Goal: Task Accomplishment & Management: Complete application form

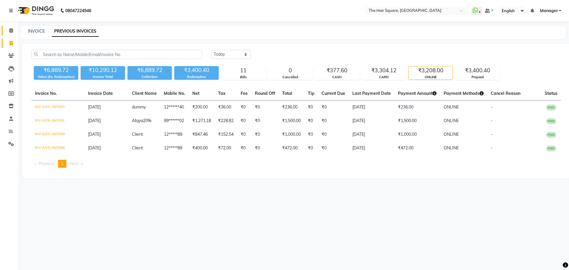
click at [11, 28] on span at bounding box center [11, 30] width 10 height 7
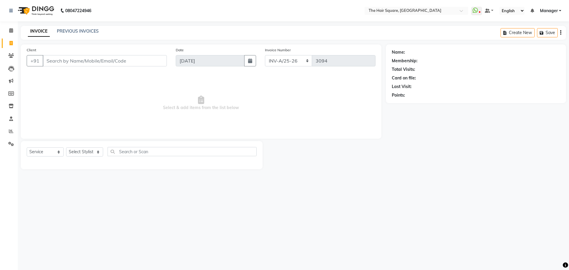
select select "5768"
select select "service"
click at [92, 154] on select "Select Stylist Amit [PERSON_NAME] Dev Imran [PERSON_NAME] [PERSON_NAME] Manager…" at bounding box center [84, 151] width 37 height 9
select select "39378"
click at [66, 147] on select "Select Stylist Amit [PERSON_NAME] Dev Imran [PERSON_NAME] [PERSON_NAME] Manager…" at bounding box center [84, 151] width 37 height 9
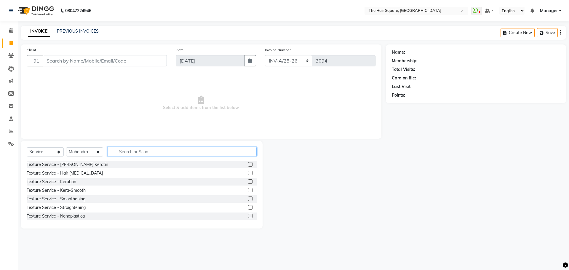
click at [149, 149] on input "text" at bounding box center [182, 151] width 149 height 9
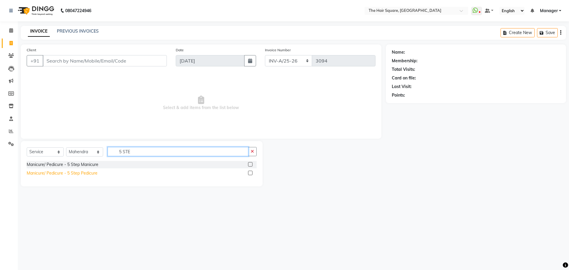
type input "5 STE"
click at [72, 171] on div "Manicure/ Pedicure - 5 Step Pedicure" at bounding box center [62, 173] width 71 height 6
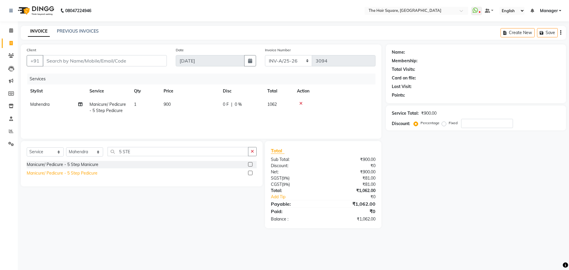
click at [77, 172] on div "Manicure/ Pedicure - 5 Step Pedicure" at bounding box center [62, 173] width 71 height 6
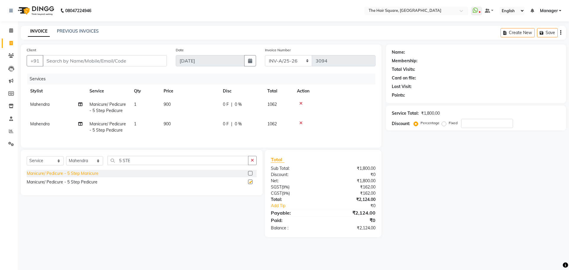
checkbox input "false"
click at [79, 177] on div "Manicure/ Pedicure - 5 Step Manicure" at bounding box center [63, 173] width 72 height 6
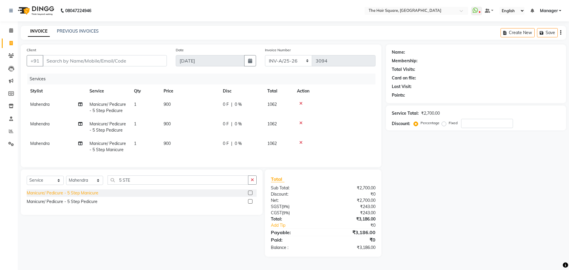
click at [81, 196] on div "Manicure/ Pedicure - 5 Step Manicure" at bounding box center [63, 193] width 72 height 6
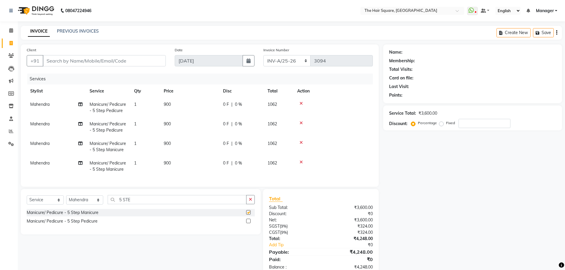
checkbox input "false"
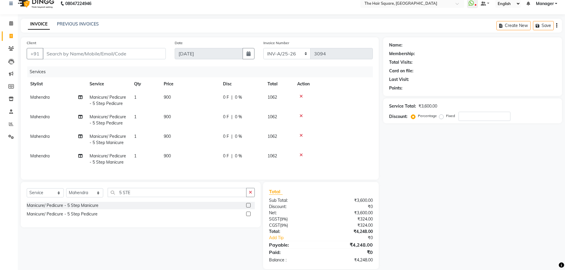
scroll to position [20, 0]
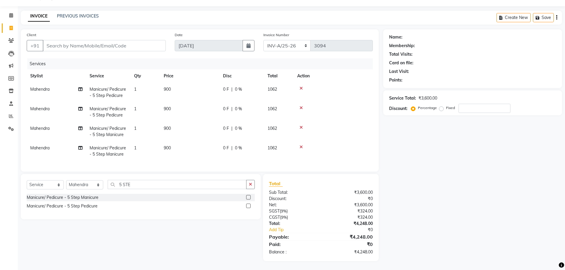
click at [34, 126] on span "Mahendra" at bounding box center [39, 128] width 19 height 5
select select "39378"
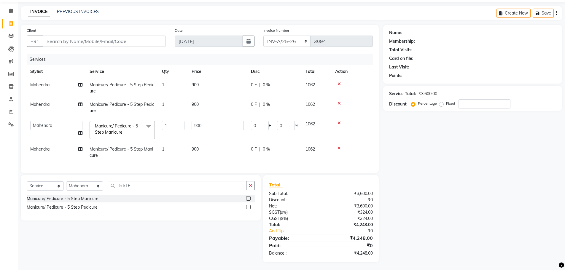
click at [36, 125] on select "Amit [PERSON_NAME] Dev [PERSON_NAME] [PERSON_NAME] [PERSON_NAME] Manager [PERSO…" at bounding box center [56, 125] width 52 height 9
click at [42, 124] on select "Amit [PERSON_NAME] Dev [PERSON_NAME] [PERSON_NAME] [PERSON_NAME] Manager [PERSO…" at bounding box center [56, 125] width 52 height 9
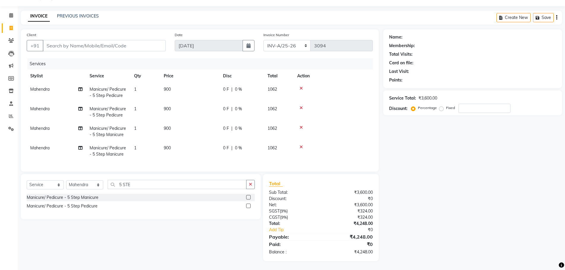
click at [47, 111] on td "Mahendra" at bounding box center [56, 112] width 59 height 20
select select "39378"
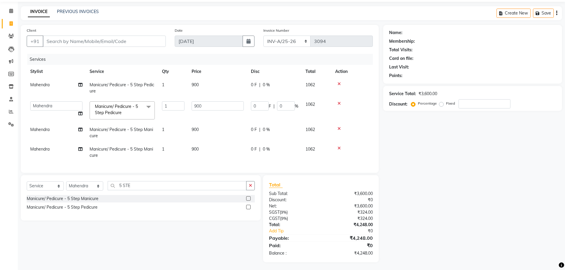
click at [46, 84] on span "Mahendra" at bounding box center [39, 84] width 19 height 5
select select "39378"
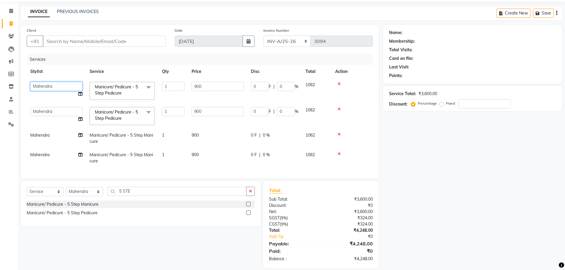
click at [47, 86] on select "Amit [PERSON_NAME] Dev [PERSON_NAME] [PERSON_NAME] [PERSON_NAME] Manager [PERSO…" at bounding box center [56, 86] width 52 height 9
select select "39381"
click at [45, 133] on span "Mahendra" at bounding box center [39, 134] width 19 height 5
select select "39378"
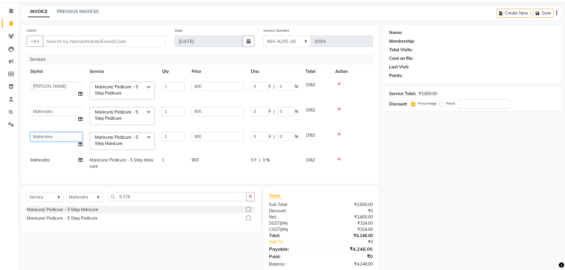
click at [47, 137] on select "Amit [PERSON_NAME] Dev [PERSON_NAME] [PERSON_NAME] [PERSON_NAME] Manager [PERSO…" at bounding box center [56, 136] width 52 height 9
select select "39380"
click at [48, 160] on span "Mahendra" at bounding box center [39, 159] width 19 height 5
select select "39378"
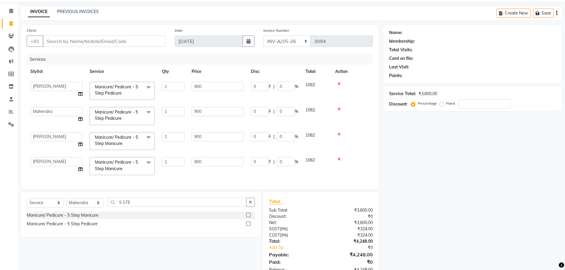
select select "39380"
drag, startPoint x: 74, startPoint y: 35, endPoint x: 74, endPoint y: 44, distance: 8.6
click at [74, 36] on div "Client +91" at bounding box center [96, 39] width 148 height 24
click at [74, 44] on input "Client" at bounding box center [104, 41] width 123 height 11
type input "123"
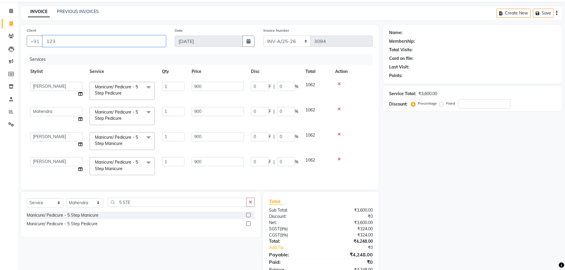
type input "0"
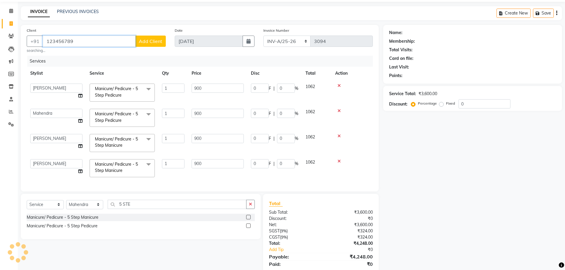
type input "123456789"
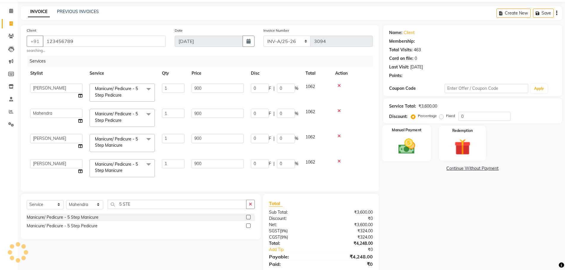
click at [413, 151] on img at bounding box center [406, 146] width 27 height 19
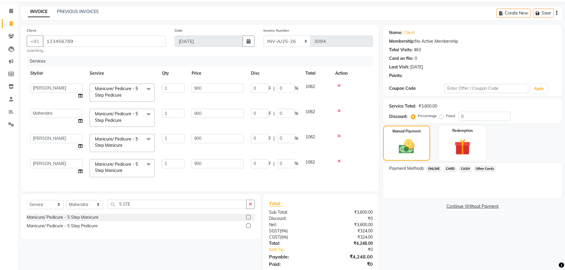
click at [451, 168] on span "CARD" at bounding box center [449, 168] width 13 height 7
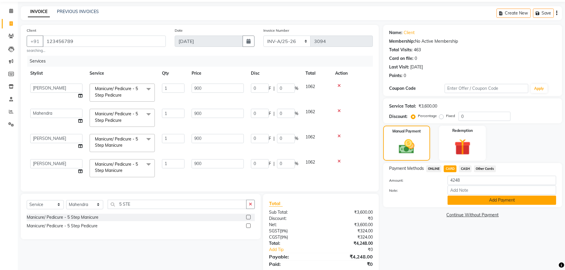
click at [476, 199] on button "Add Payment" at bounding box center [501, 200] width 108 height 9
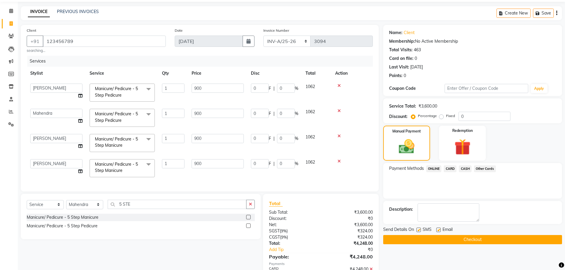
scroll to position [52, 0]
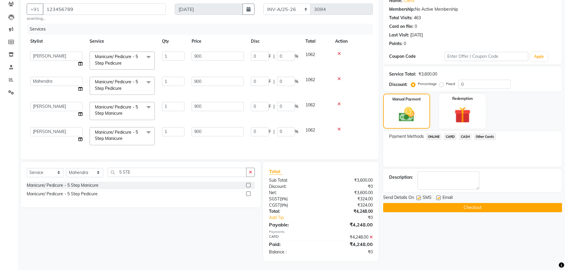
click at [419, 197] on label at bounding box center [418, 198] width 4 height 4
click at [419, 197] on input "checkbox" at bounding box center [418, 198] width 4 height 4
checkbox input "false"
click at [439, 196] on label at bounding box center [438, 198] width 4 height 4
click at [439, 196] on input "checkbox" at bounding box center [438, 198] width 4 height 4
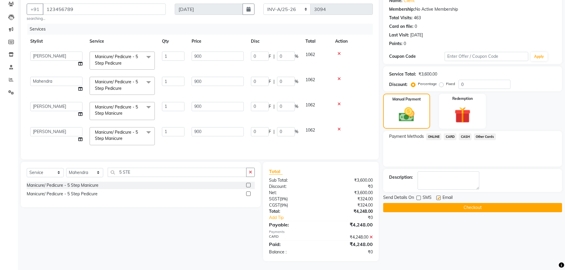
checkbox input "false"
click at [412, 207] on button "Checkout" at bounding box center [472, 207] width 179 height 9
